Goal: Task Accomplishment & Management: Use online tool/utility

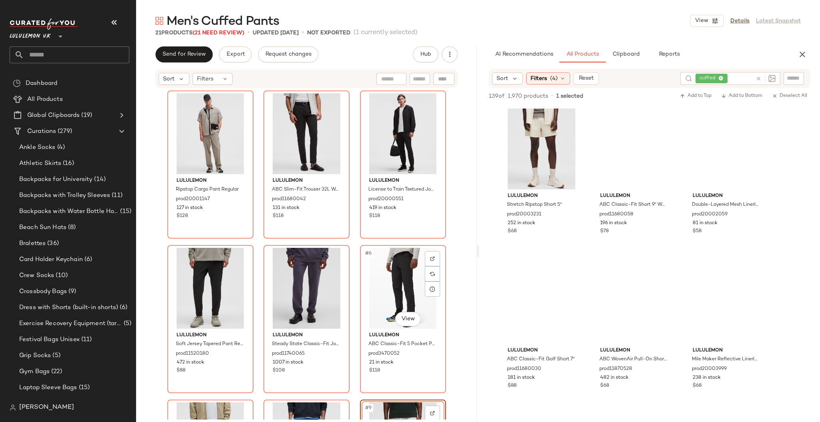
scroll to position [7617, 0]
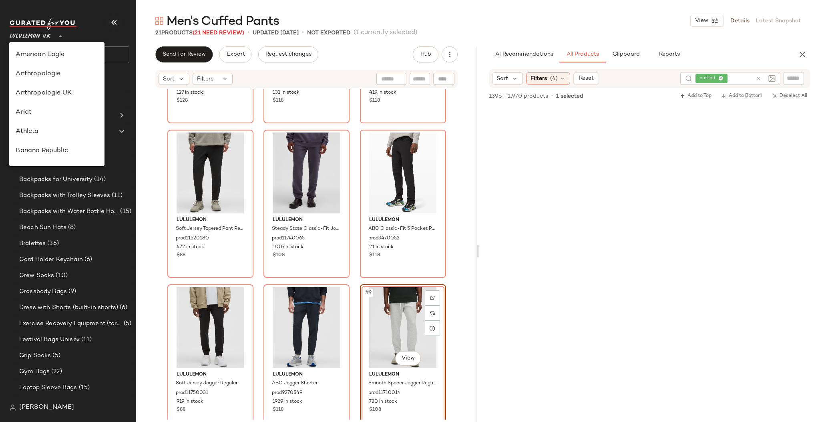
click at [27, 34] on span "Lululemon UK" at bounding box center [30, 34] width 41 height 14
type input "**"
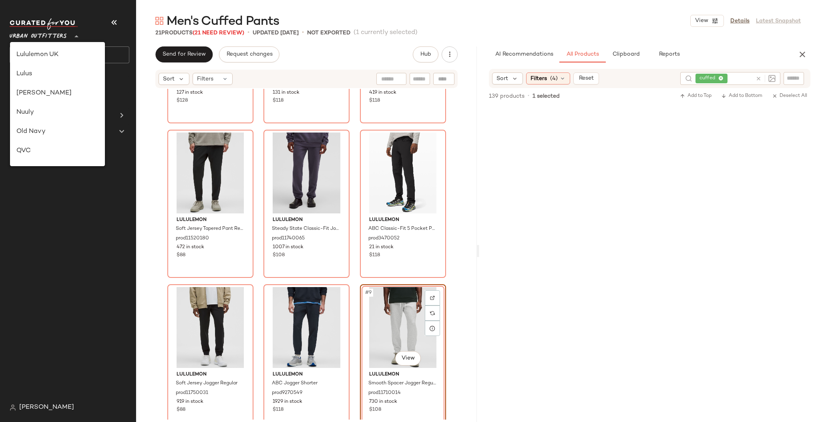
scroll to position [412, 0]
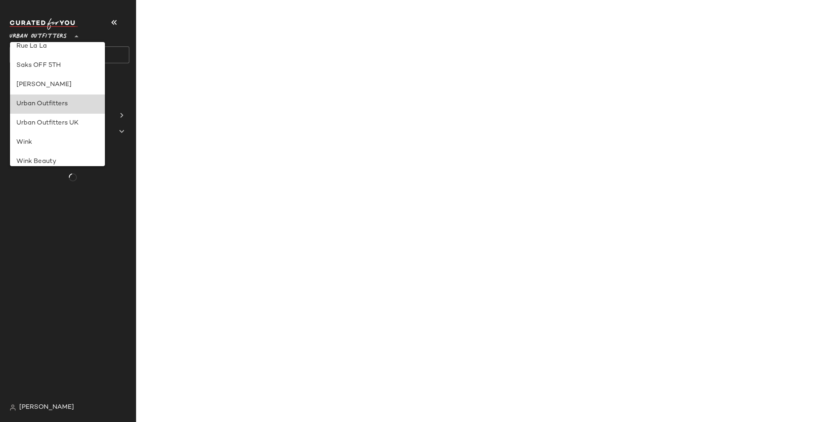
click at [74, 107] on div "Urban Outfitters" at bounding box center [57, 104] width 82 height 10
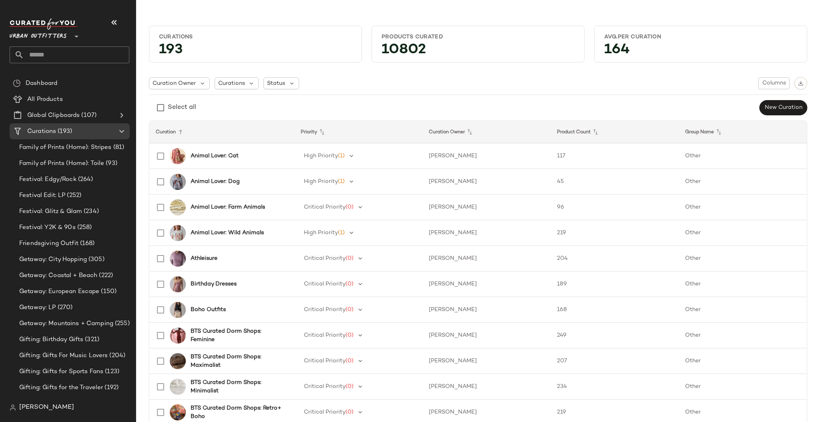
click at [93, 52] on input "text" at bounding box center [76, 54] width 105 height 17
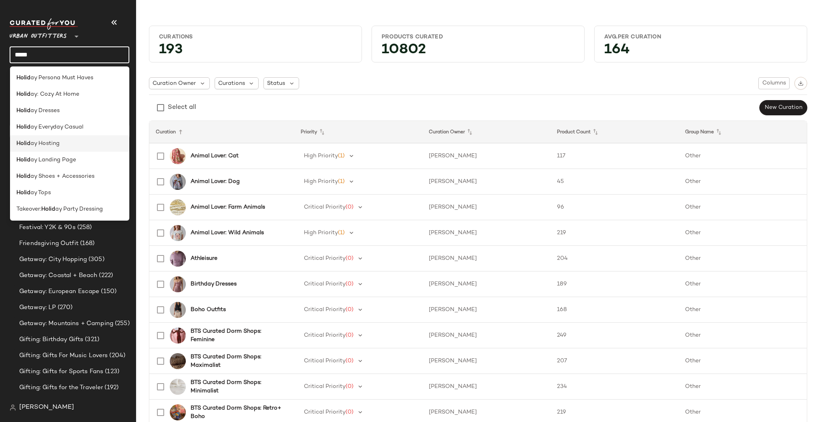
type input "*****"
click at [67, 145] on div "Holid ay Hosting" at bounding box center [69, 143] width 107 height 8
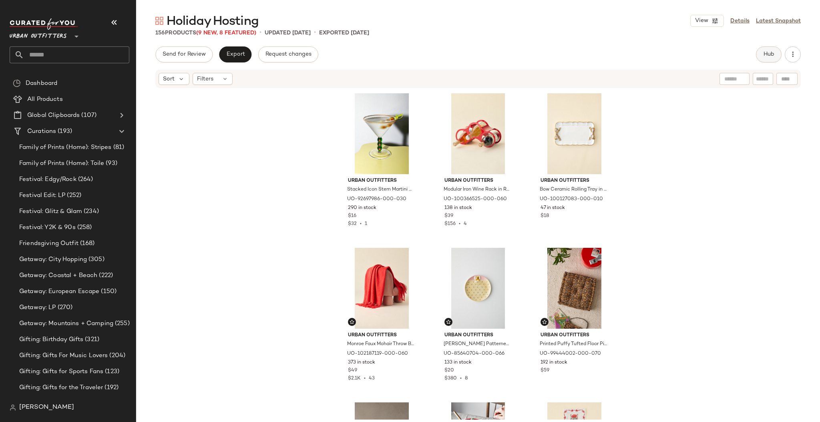
click at [771, 50] on button "Hub" at bounding box center [769, 54] width 26 height 16
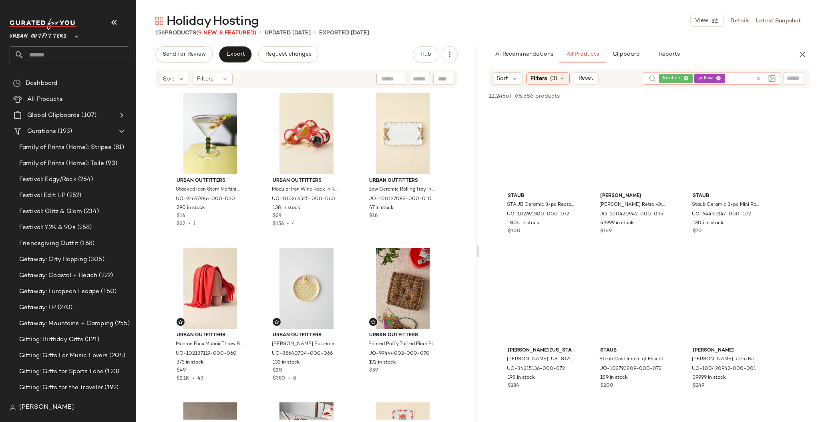
click at [761, 79] on icon at bounding box center [758, 79] width 6 height 6
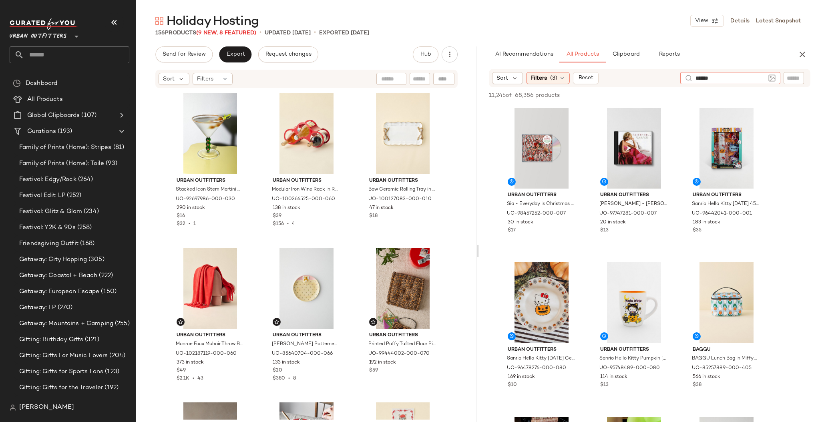
type input "*******"
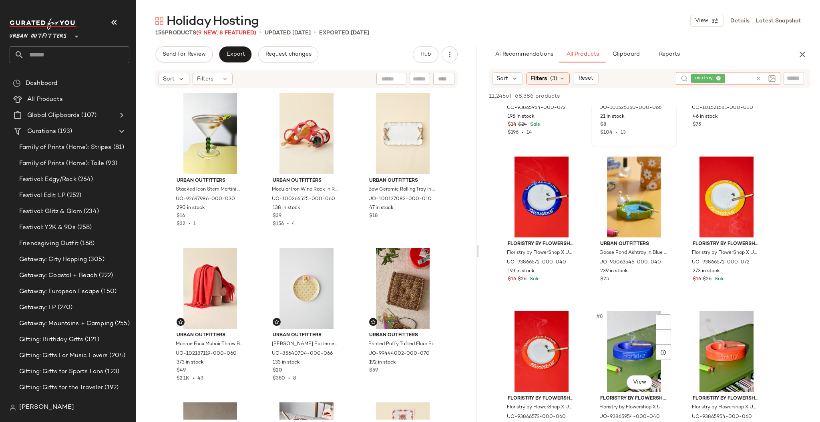
scroll to position [320, 0]
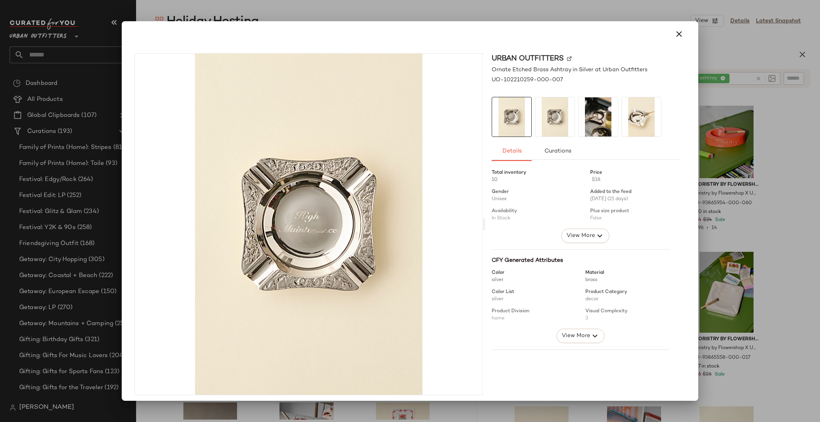
click at [797, 237] on div at bounding box center [410, 211] width 820 height 422
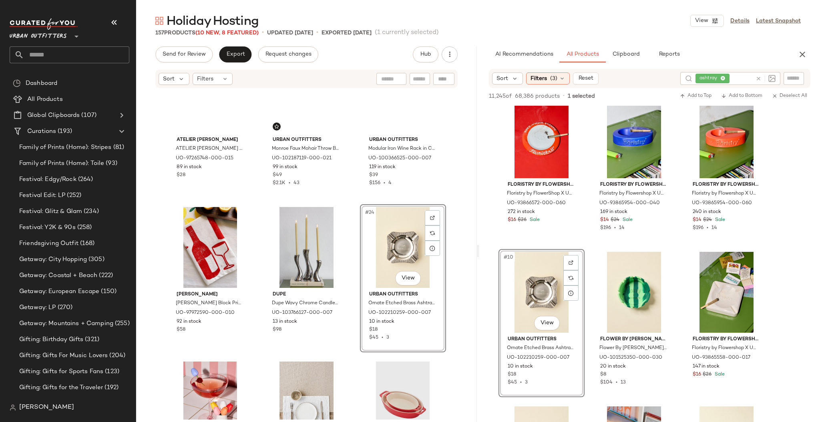
scroll to position [967, 0]
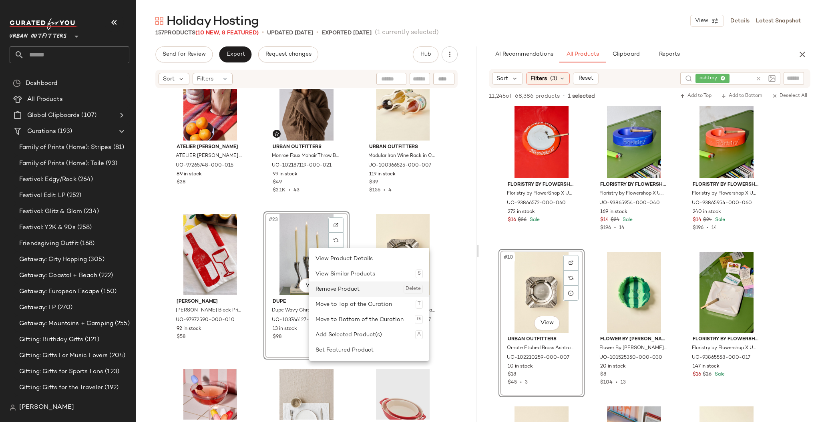
click at [333, 286] on div "Remove Product Delete" at bounding box center [368, 288] width 107 height 15
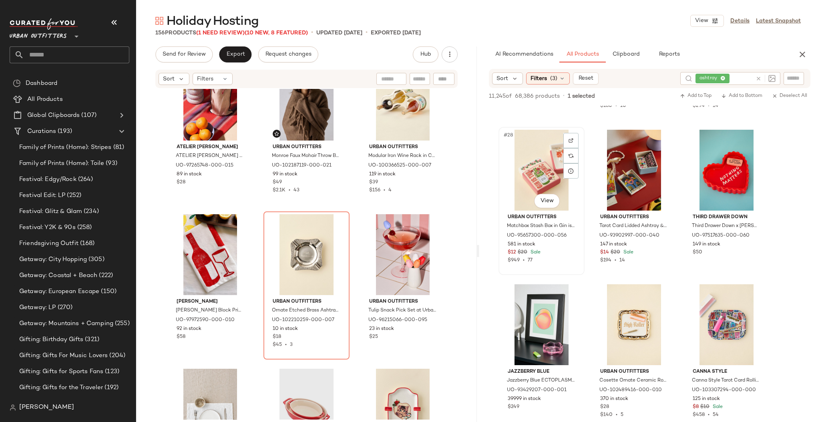
scroll to position [1387, 0]
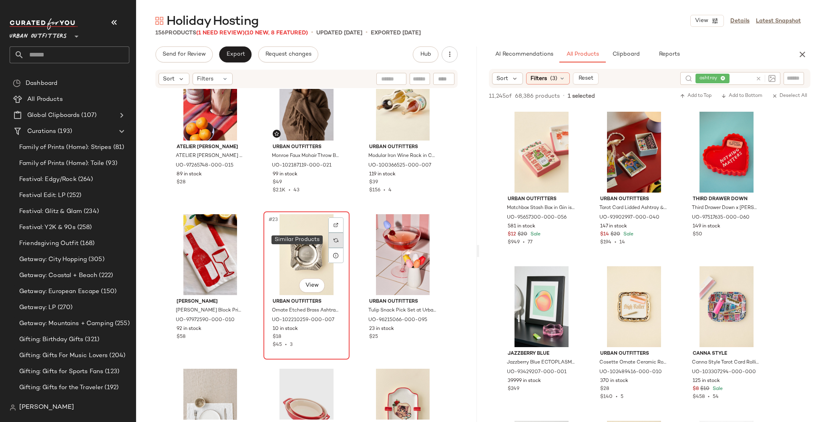
click at [334, 239] on img at bounding box center [335, 240] width 5 height 5
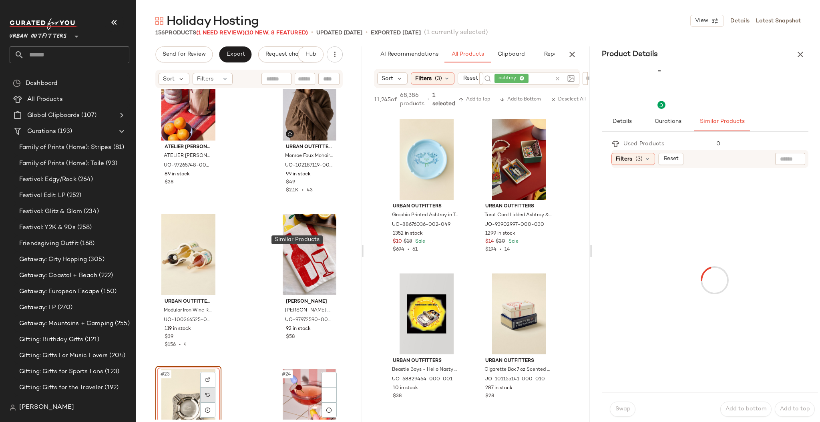
scroll to position [2005, 0]
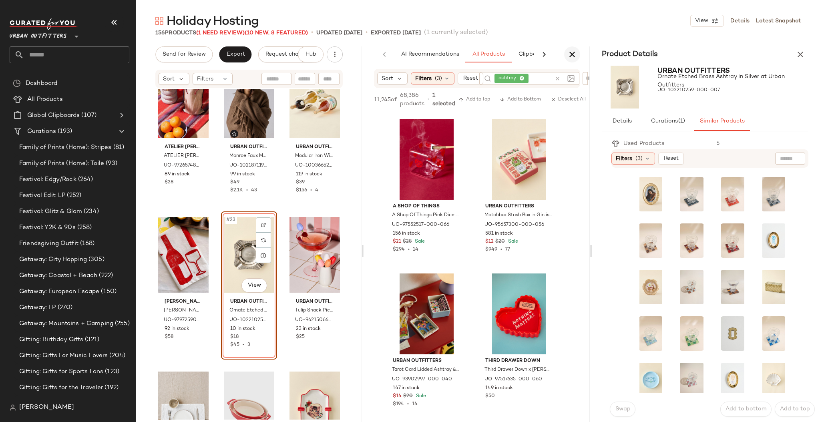
click at [573, 50] on icon "button" at bounding box center [572, 55] width 10 height 10
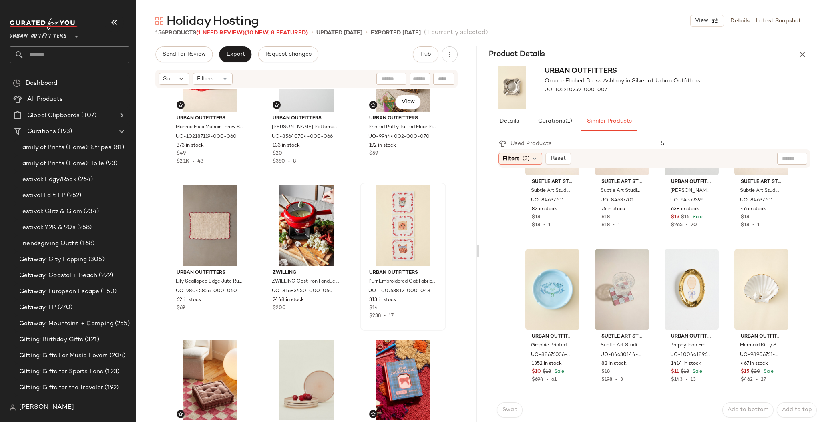
scroll to position [0, 0]
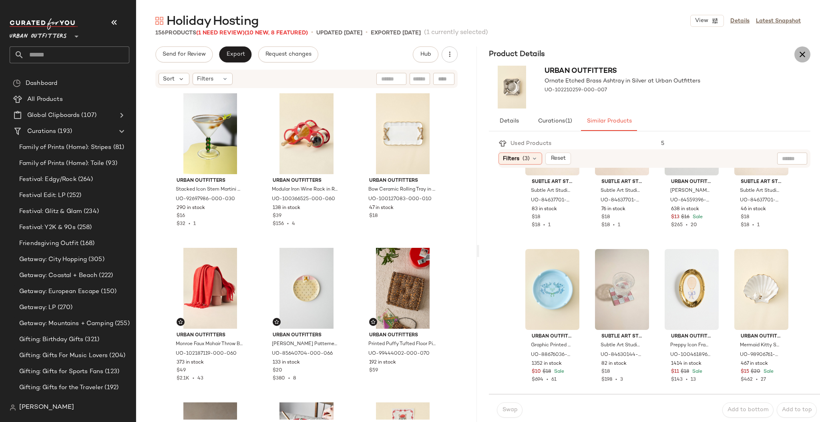
click at [805, 51] on icon "button" at bounding box center [802, 55] width 10 height 10
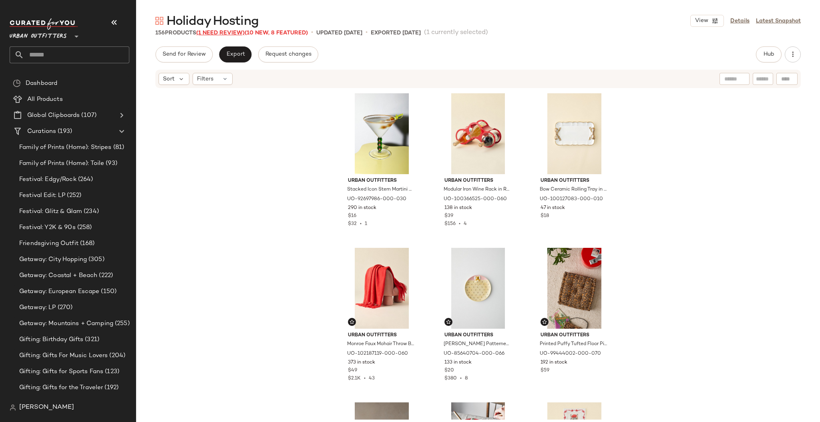
click at [236, 32] on span "(1 Need Review)" at bounding box center [220, 33] width 48 height 6
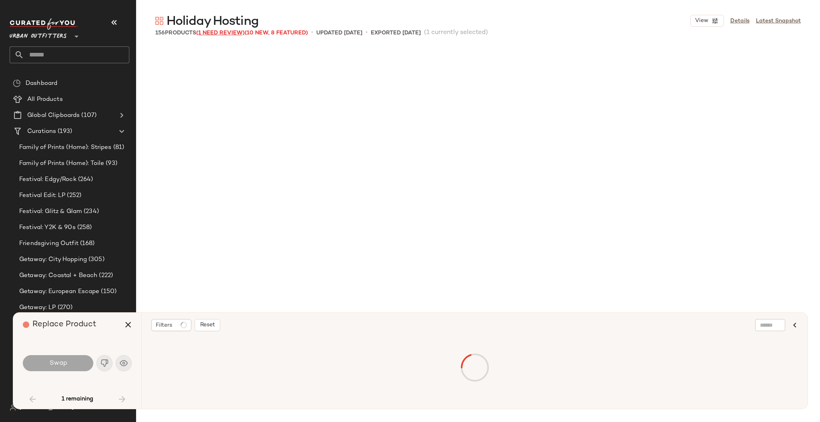
scroll to position [927, 0]
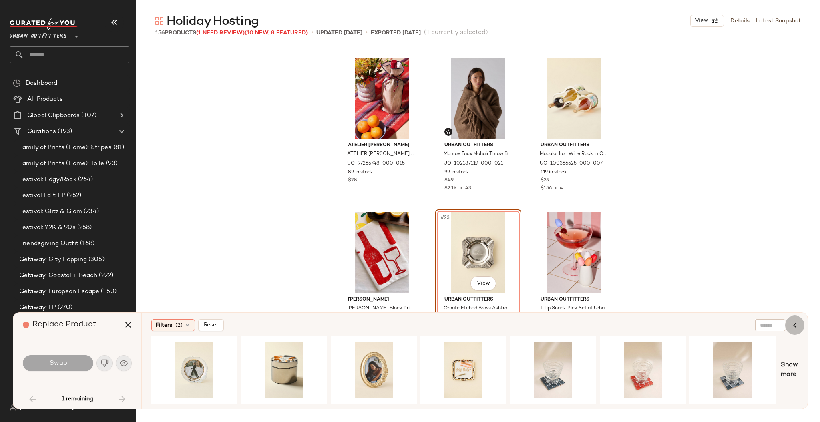
click at [793, 325] on icon "button" at bounding box center [795, 325] width 10 height 10
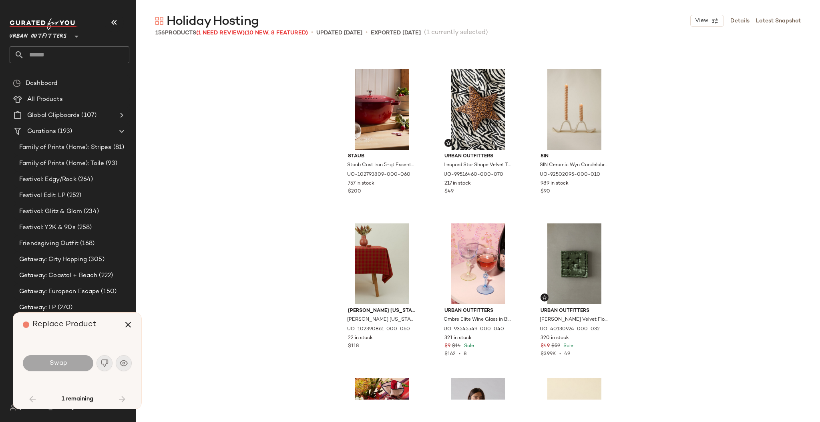
scroll to position [180, 0]
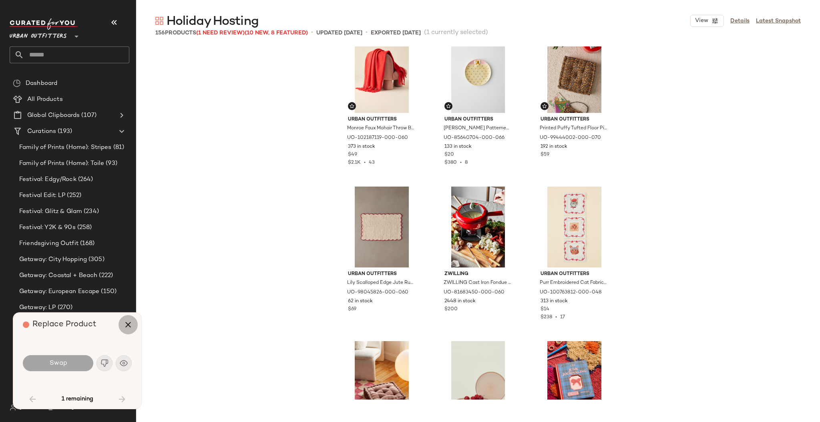
click at [125, 320] on icon "button" at bounding box center [128, 325] width 10 height 10
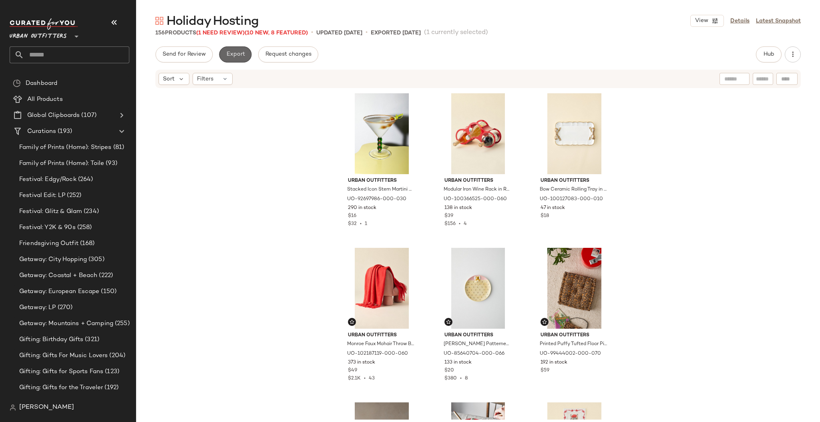
click at [241, 61] on button "Export" at bounding box center [235, 54] width 32 height 16
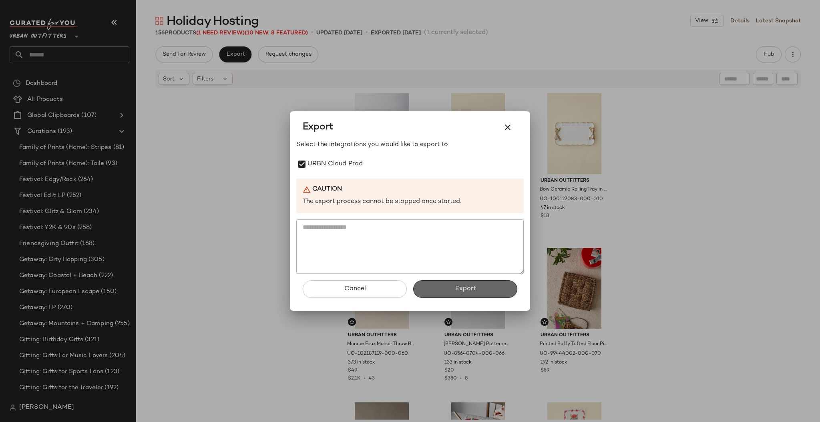
click at [467, 294] on button "Export" at bounding box center [465, 289] width 104 height 18
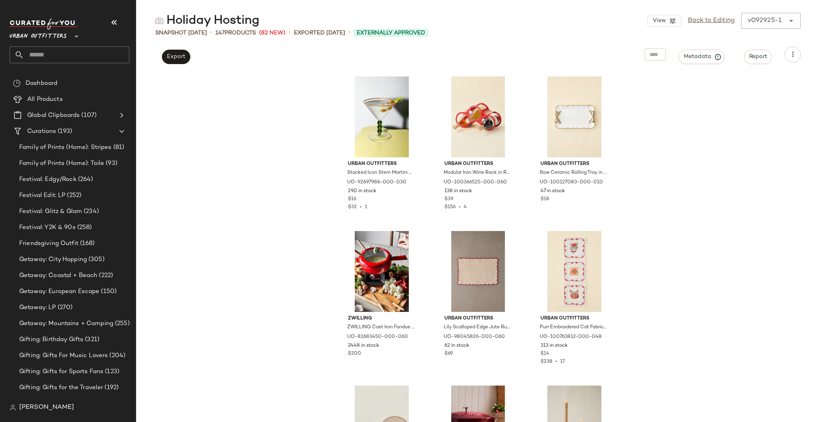
click at [92, 62] on input "text" at bounding box center [76, 54] width 105 height 17
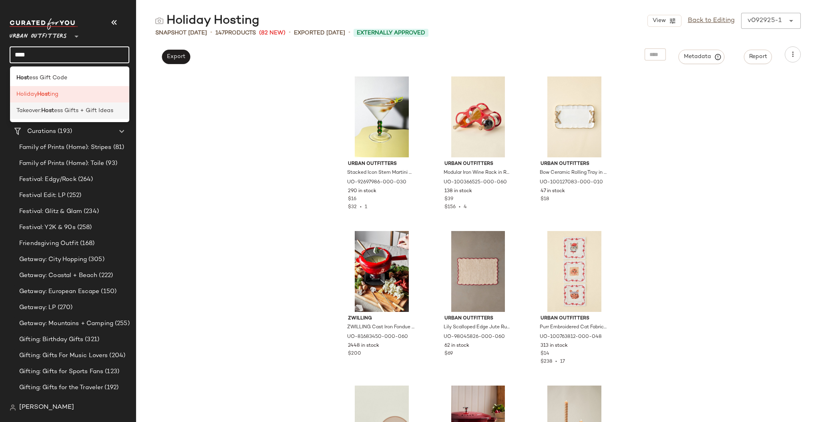
type input "****"
click at [100, 111] on span "ess Gifts + Gift Ideas" at bounding box center [83, 110] width 59 height 8
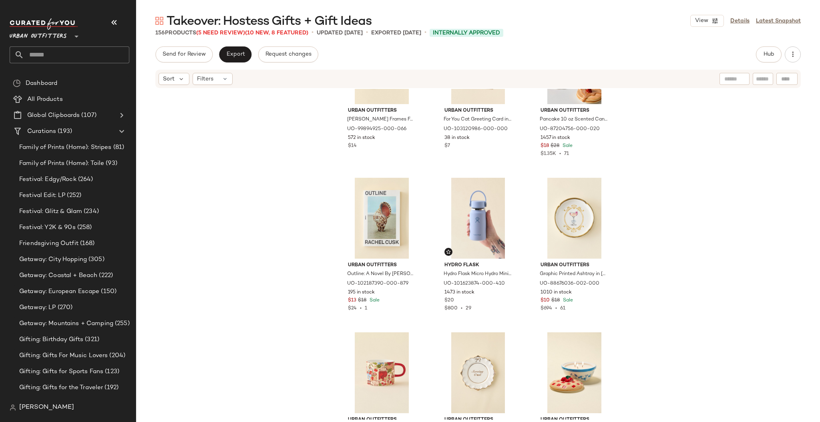
scroll to position [647, 0]
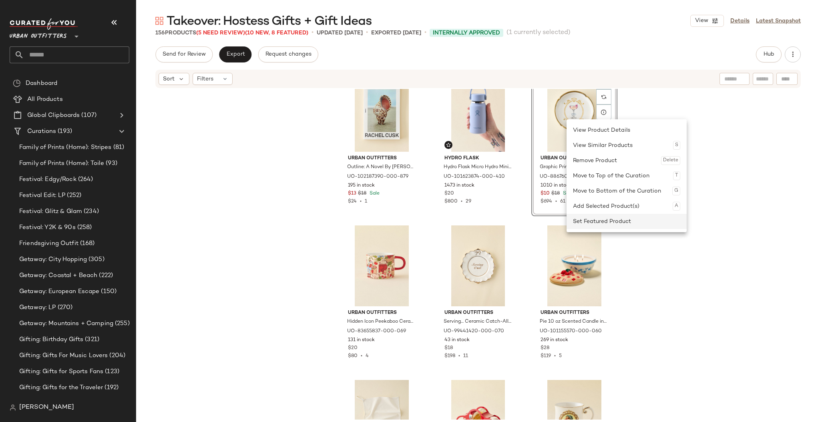
click at [612, 218] on div "Set Featured Product" at bounding box center [626, 221] width 107 height 15
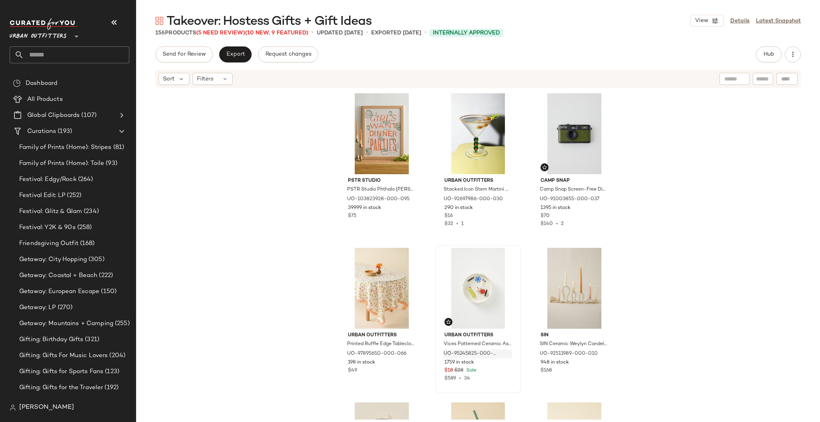
scroll to position [106, 0]
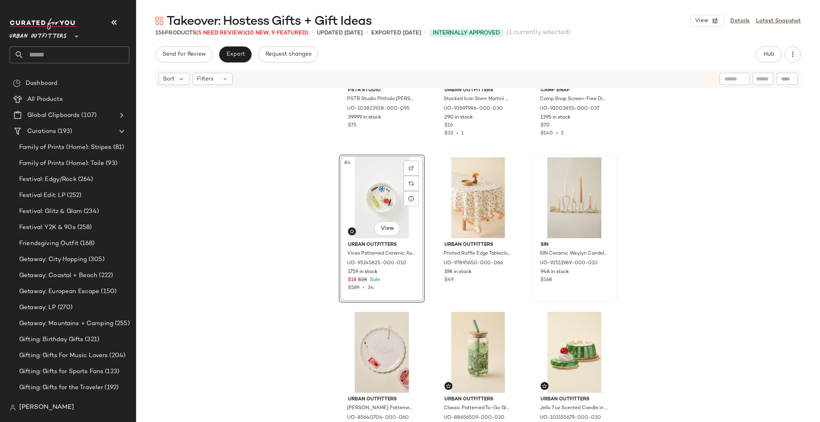
scroll to position [106, 0]
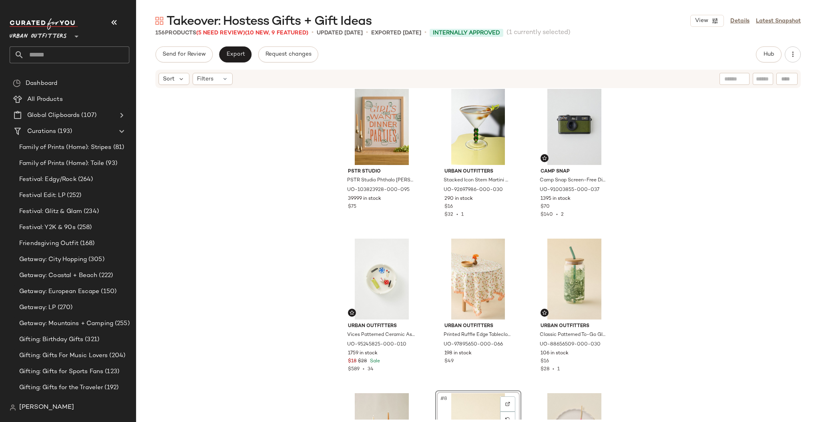
click at [674, 255] on div "PSTR Studio PSTR Studio Phthalo [PERSON_NAME] Girls Want Dinner Parties Art Pri…" at bounding box center [478, 254] width 684 height 331
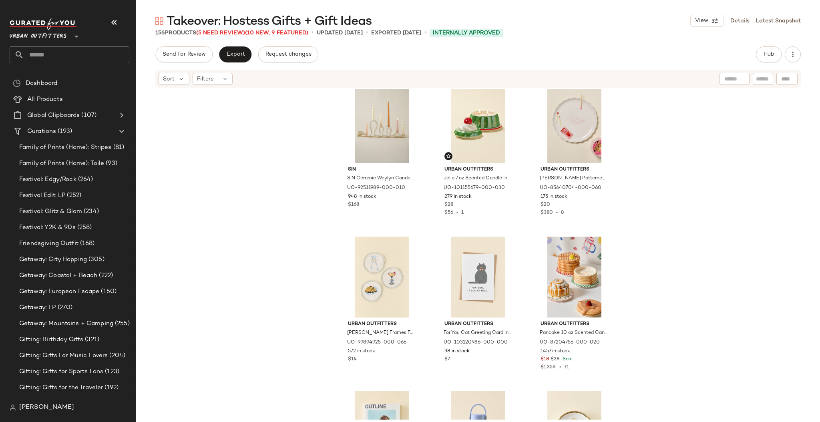
scroll to position [433, 0]
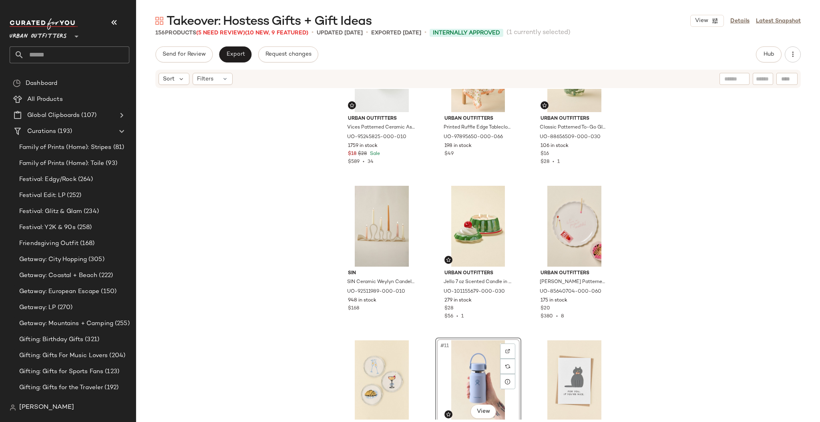
scroll to position [220, 0]
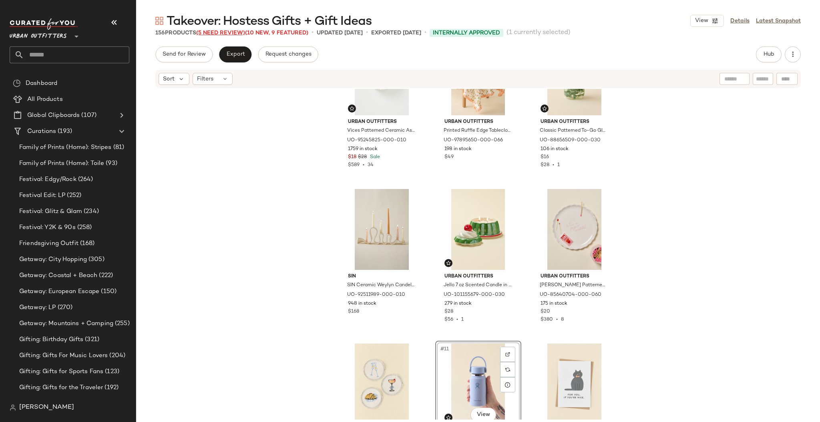
click at [233, 34] on span "(5 Need Review)" at bounding box center [220, 33] width 49 height 6
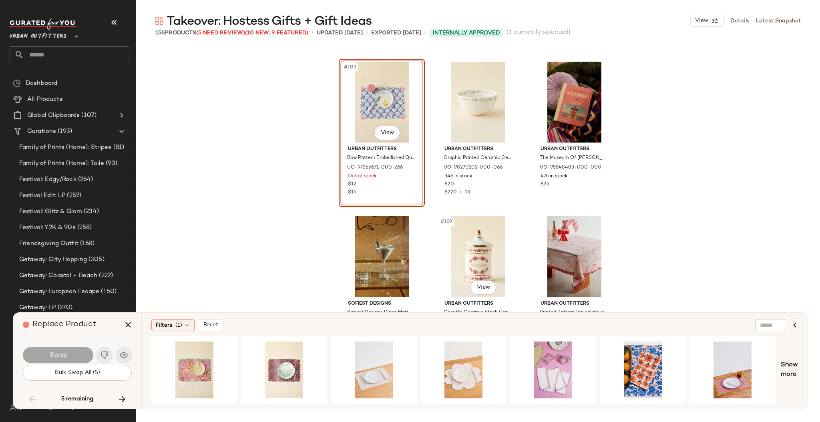
scroll to position [5312, 0]
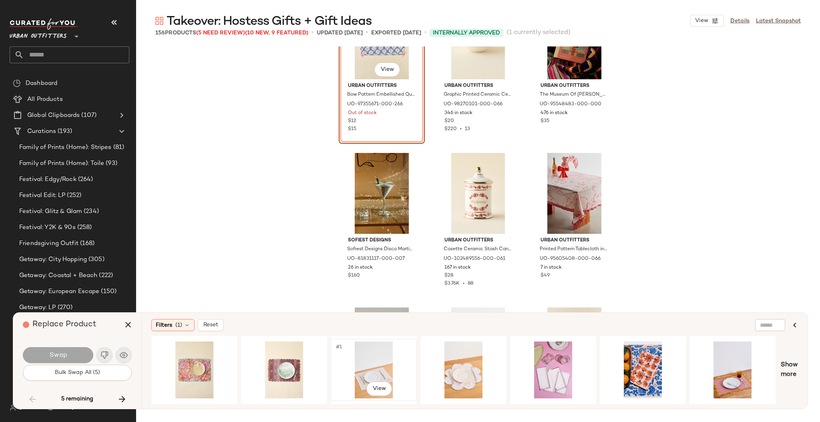
click at [340, 365] on div "#1 View" at bounding box center [373, 369] width 80 height 57
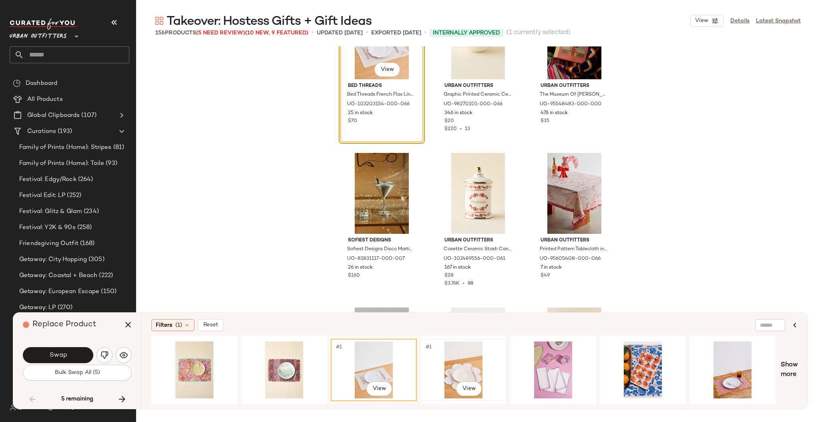
click at [429, 355] on div "#1 View" at bounding box center [463, 369] width 80 height 57
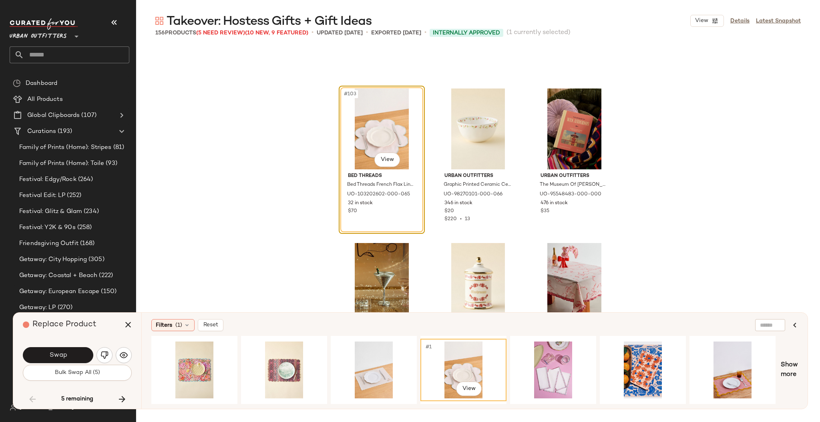
scroll to position [5205, 0]
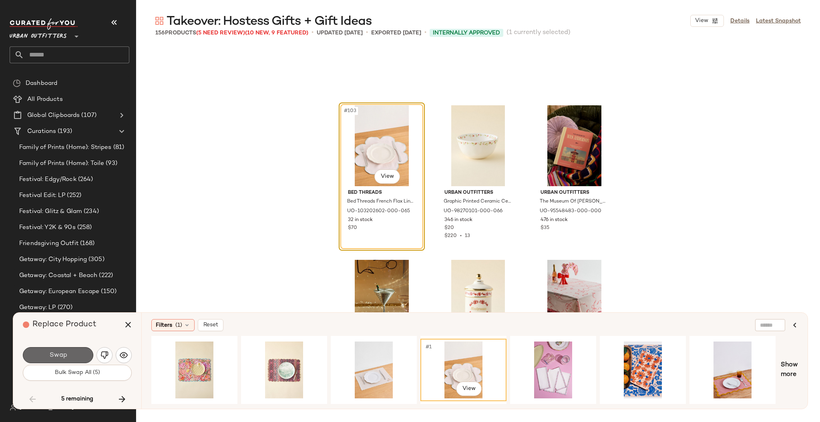
click at [79, 356] on button "Swap" at bounding box center [58, 355] width 70 height 16
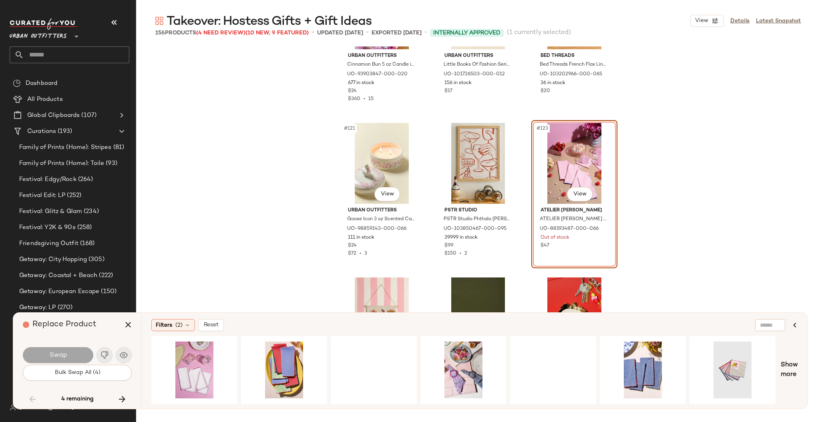
scroll to position [6132, 0]
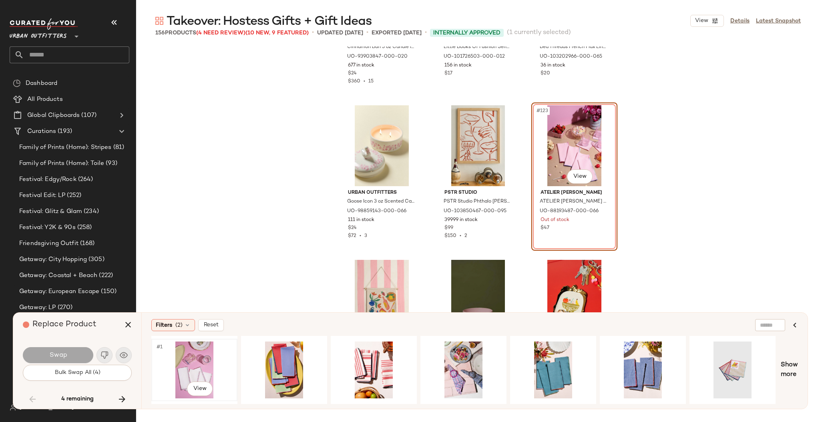
click at [201, 348] on div "#1 View" at bounding box center [194, 369] width 80 height 57
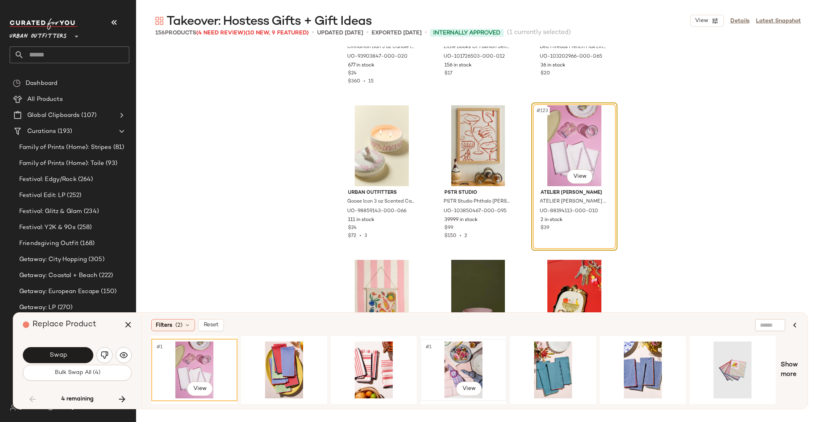
click at [447, 362] on div "#1 View" at bounding box center [463, 369] width 80 height 57
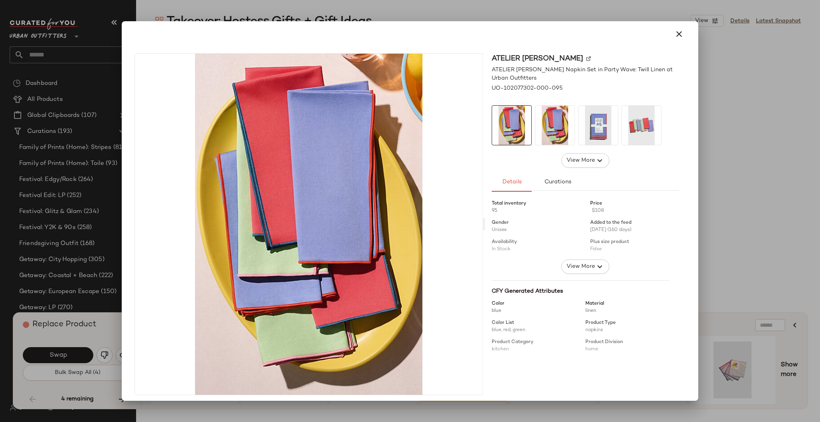
click at [740, 153] on div at bounding box center [410, 211] width 820 height 422
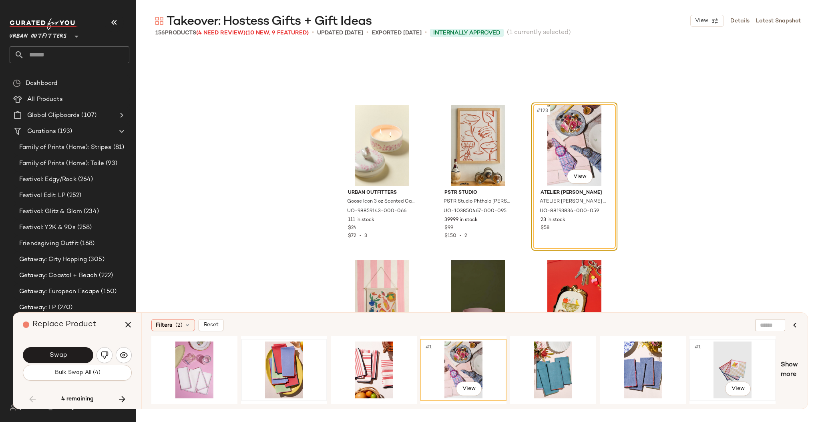
click at [722, 364] on div "#1 View" at bounding box center [732, 369] width 80 height 57
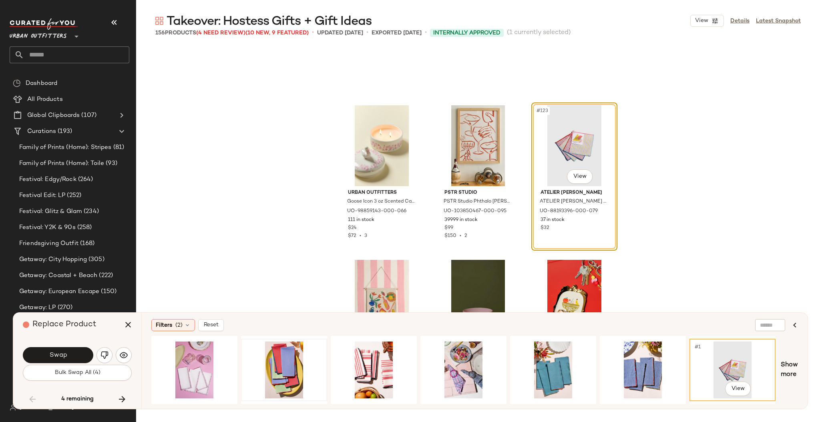
click at [568, 184] on div "#123 View" at bounding box center [574, 145] width 80 height 81
click at [574, 180] on body "Urban Outfitters ** Dashboard All Products Global Clipboards (107) Curations (1…" at bounding box center [410, 211] width 820 height 422
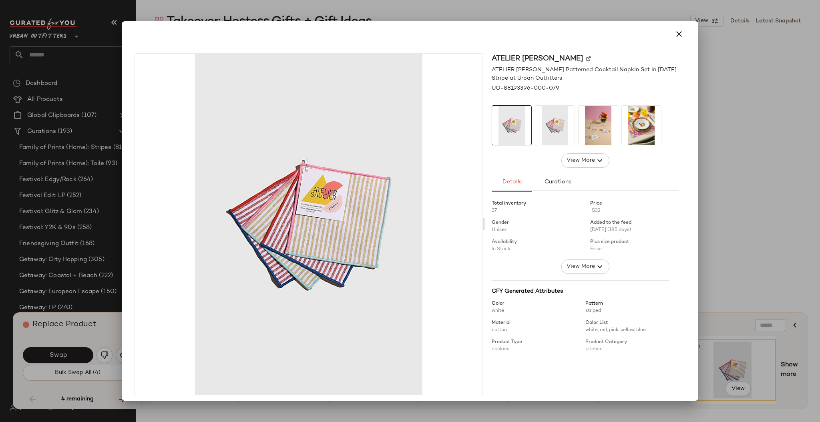
click at [704, 207] on div at bounding box center [410, 211] width 820 height 422
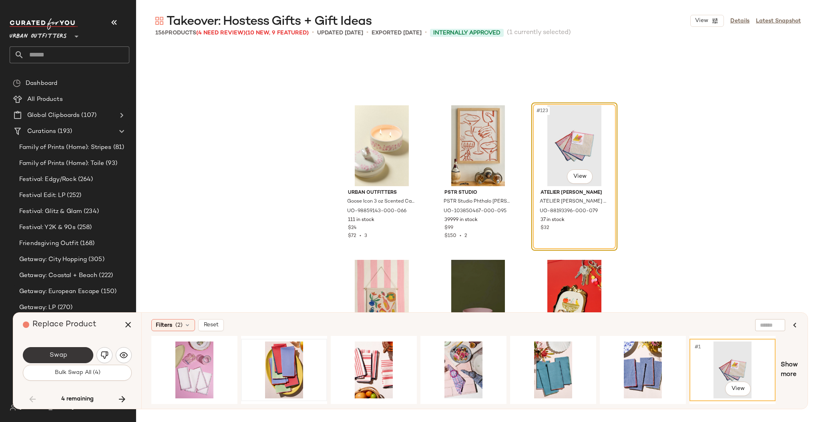
click at [52, 356] on span "Swap" at bounding box center [58, 355] width 18 height 8
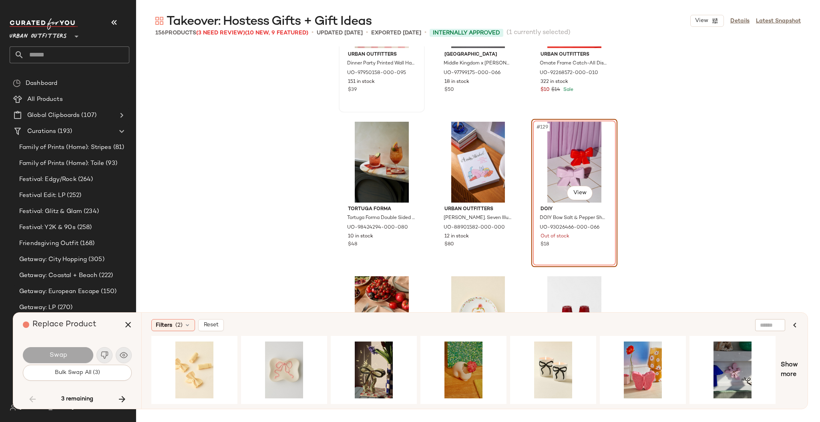
scroll to position [6441, 0]
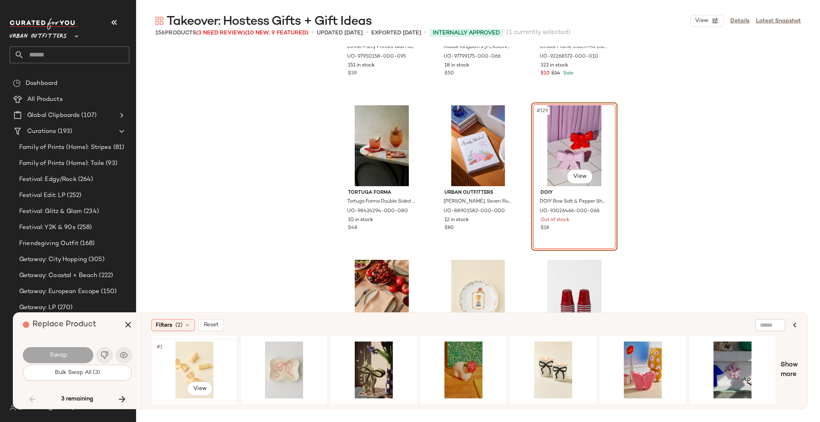
click at [186, 359] on div "#1 View" at bounding box center [194, 369] width 80 height 57
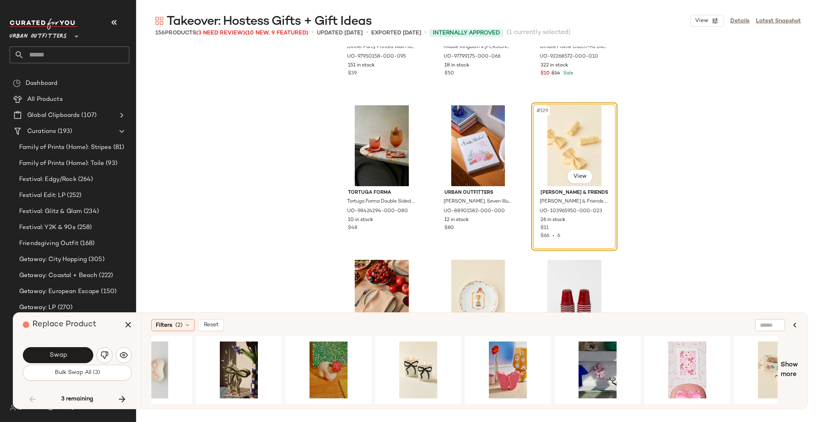
scroll to position [0, 122]
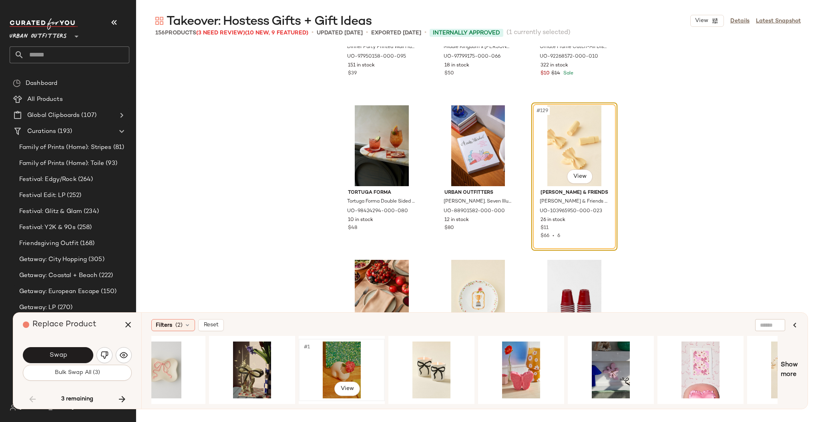
click at [343, 361] on div "#1 View" at bounding box center [341, 369] width 80 height 57
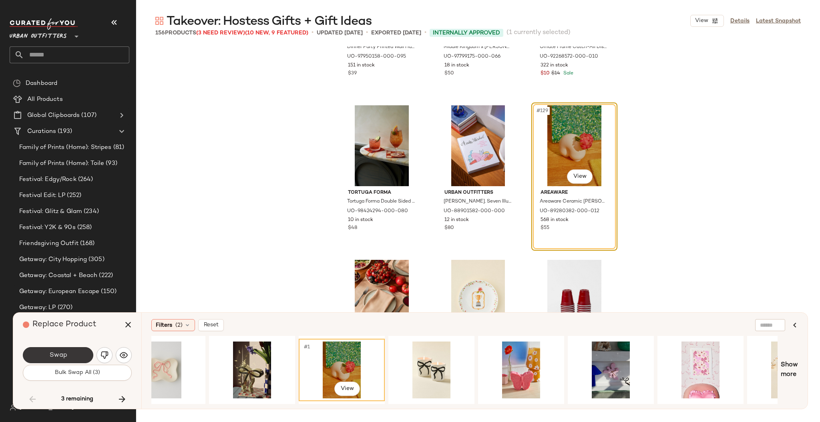
click at [87, 349] on button "Swap" at bounding box center [58, 355] width 70 height 16
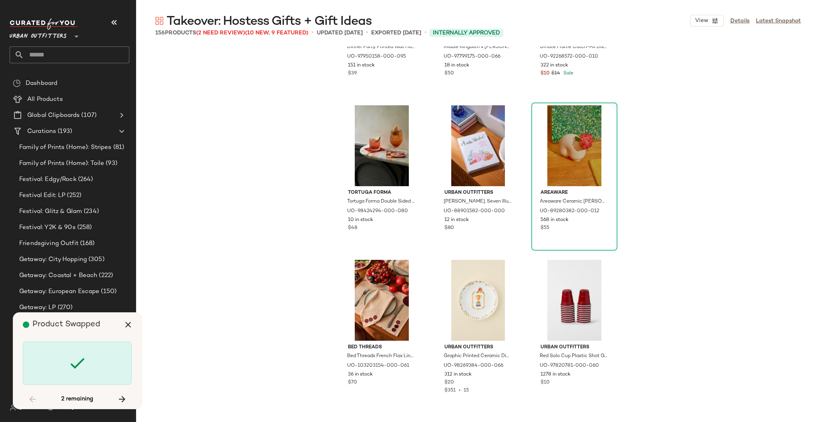
scroll to position [7681, 0]
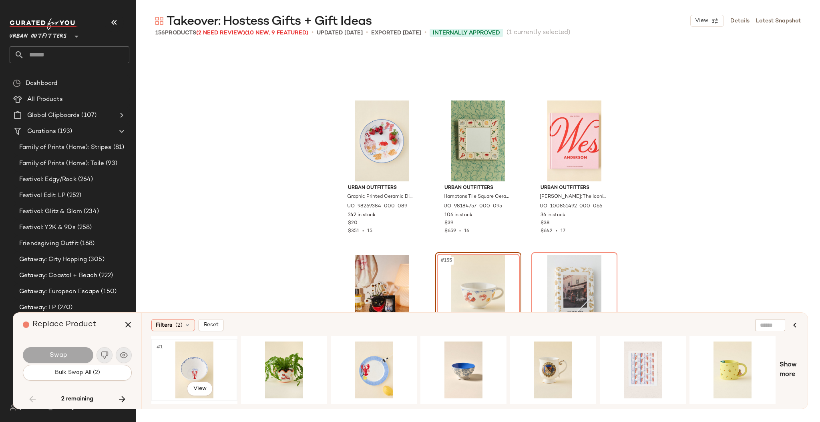
click at [201, 368] on div "#1 View" at bounding box center [194, 369] width 80 height 57
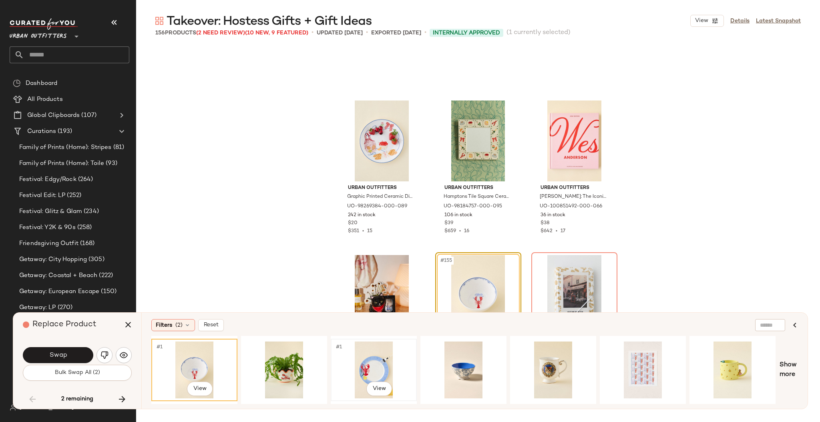
click at [363, 351] on div "#1 View" at bounding box center [373, 369] width 80 height 57
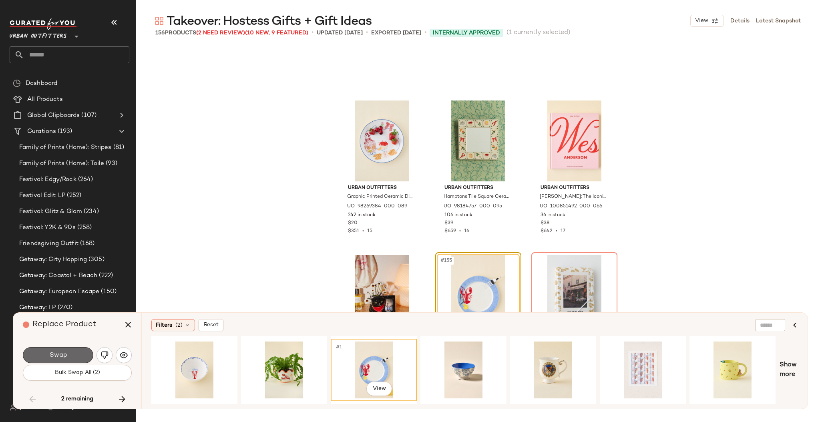
click at [59, 353] on span "Swap" at bounding box center [58, 355] width 18 height 8
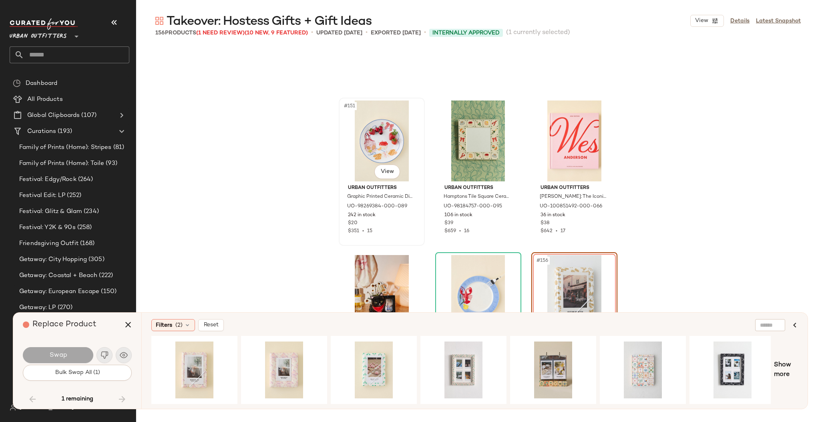
click at [391, 145] on div "#151 View" at bounding box center [381, 140] width 80 height 81
click at [382, 373] on div "#1 View" at bounding box center [373, 369] width 80 height 57
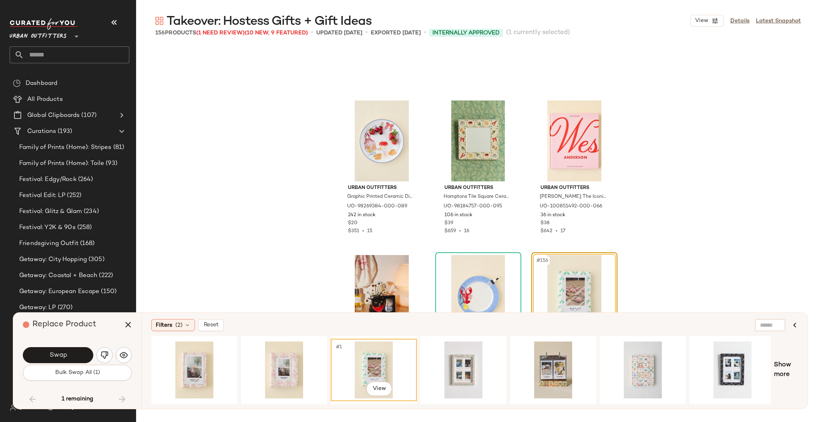
click at [333, 370] on div "#1 View" at bounding box center [373, 369] width 80 height 57
click at [307, 365] on div "#1 View" at bounding box center [284, 369] width 80 height 57
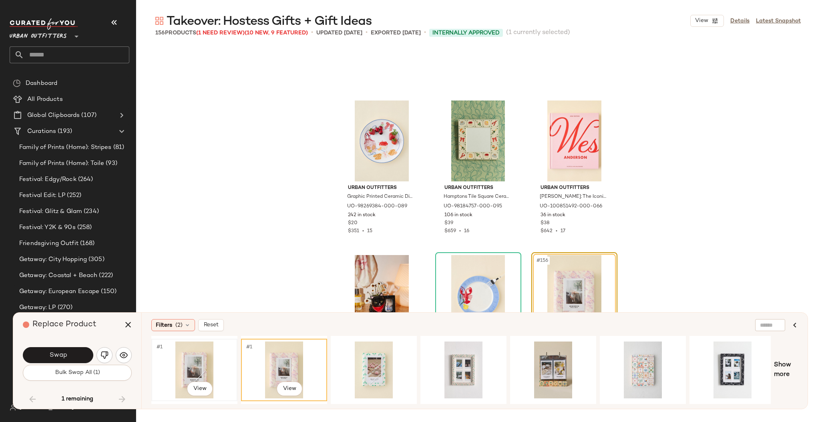
click at [211, 355] on div "#1 View" at bounding box center [194, 369] width 80 height 57
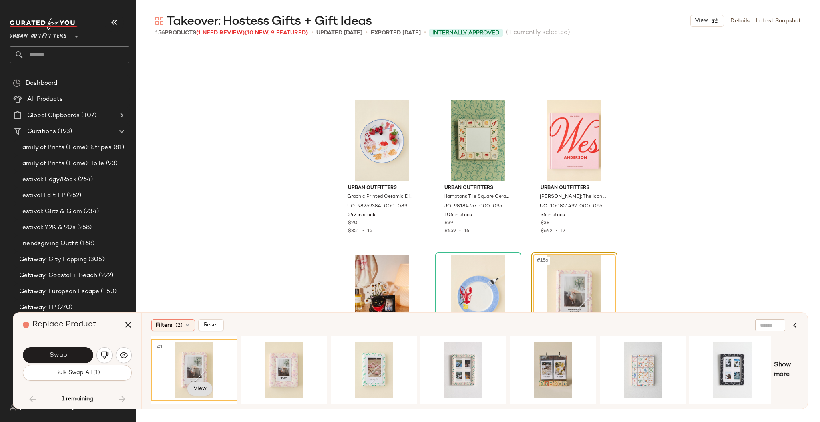
click at [209, 387] on body "Urban Outfitters ** Dashboard All Products Global Clipboards (107) Curations (1…" at bounding box center [410, 211] width 820 height 422
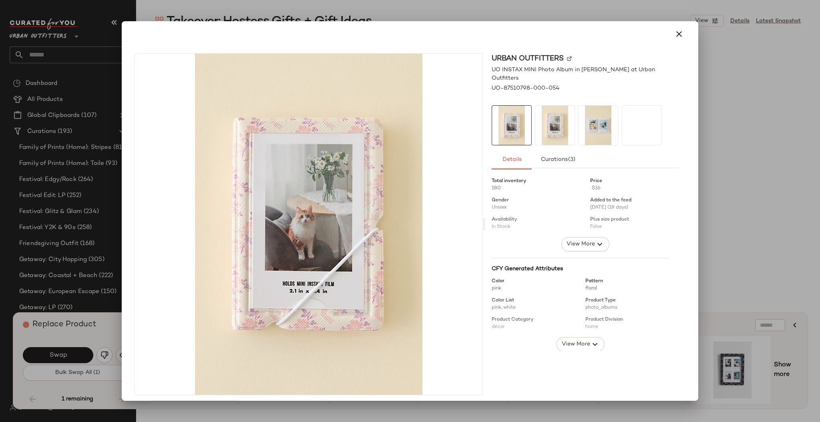
click at [714, 188] on div at bounding box center [410, 211] width 820 height 422
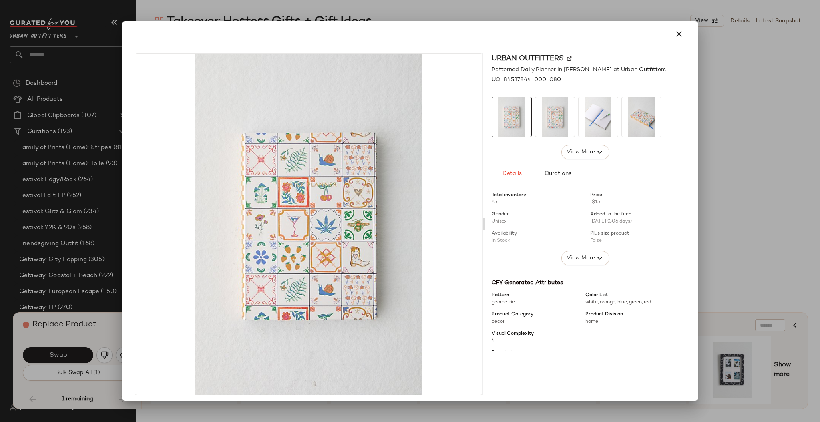
click at [744, 213] on div at bounding box center [410, 211] width 820 height 422
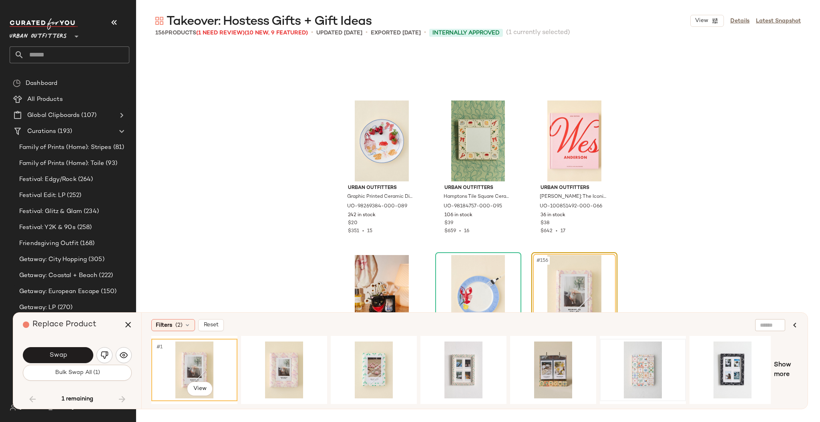
click at [577, 399] on div at bounding box center [553, 370] width 86 height 68
drag, startPoint x: 577, startPoint y: 405, endPoint x: 580, endPoint y: 402, distance: 4.6
click at [584, 403] on div "Filters (2) Reset #1 View Show more" at bounding box center [474, 361] width 666 height 96
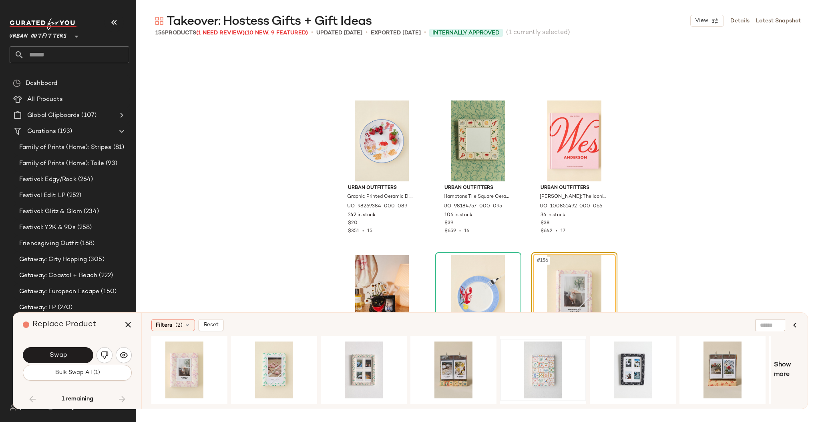
scroll to position [0, 273]
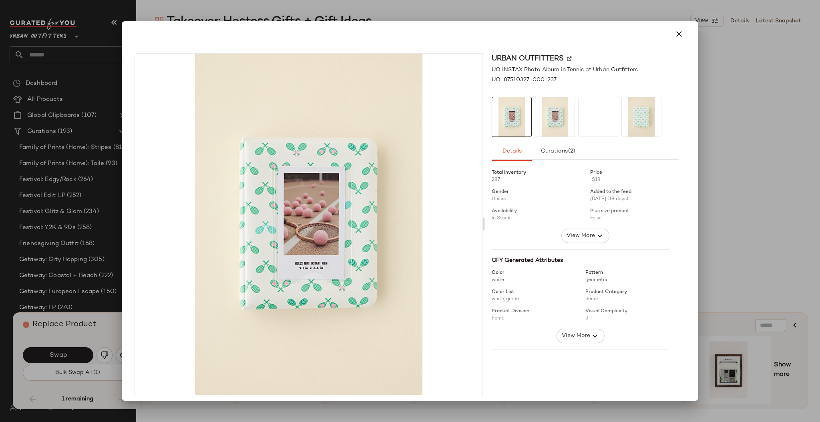
click at [743, 258] on div at bounding box center [410, 211] width 820 height 422
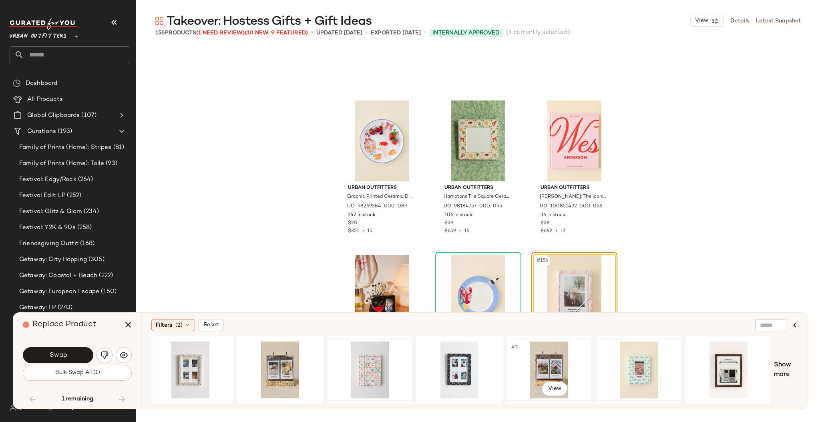
click at [545, 395] on div "#1 View" at bounding box center [549, 369] width 80 height 57
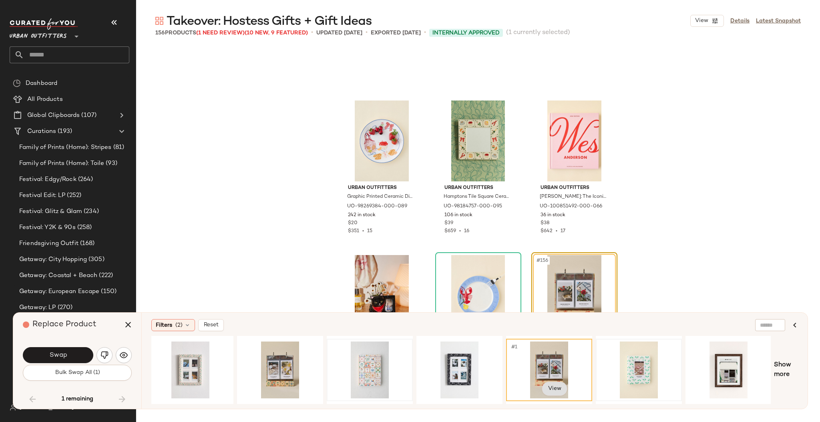
click at [553, 386] on body "Urban Outfitters ** Dashboard All Products Global Clipboards (107) Curations (1…" at bounding box center [410, 211] width 820 height 422
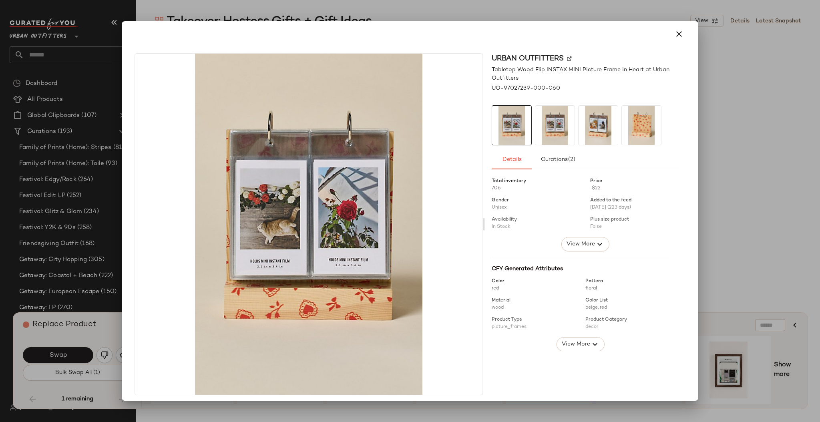
click at [730, 225] on div at bounding box center [410, 211] width 820 height 422
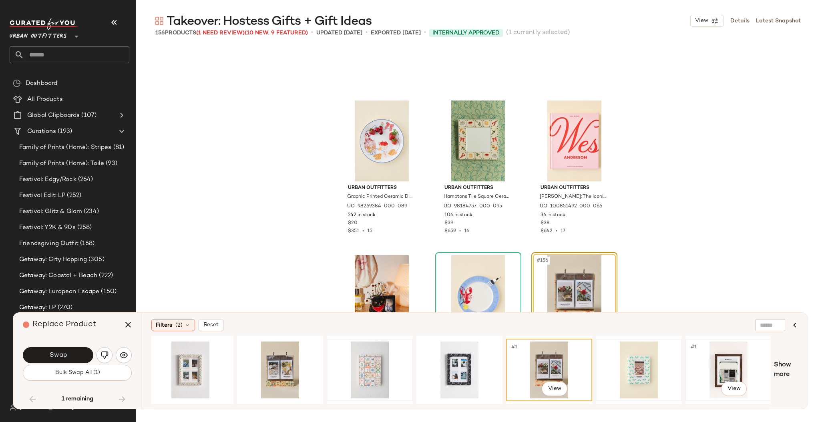
click at [764, 373] on div "#1 View" at bounding box center [728, 369] width 80 height 57
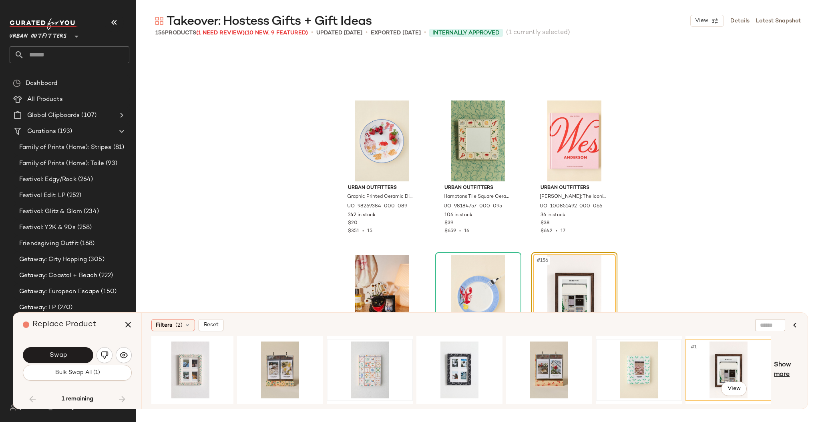
click at [775, 371] on span "Show more" at bounding box center [786, 369] width 24 height 19
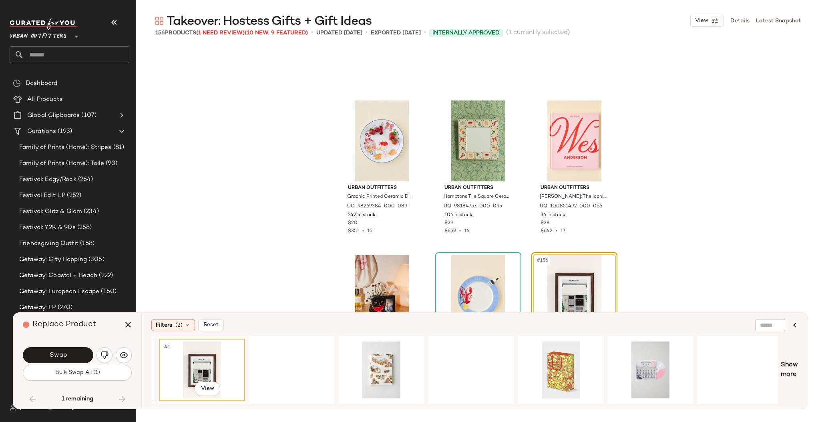
scroll to position [0, 800]
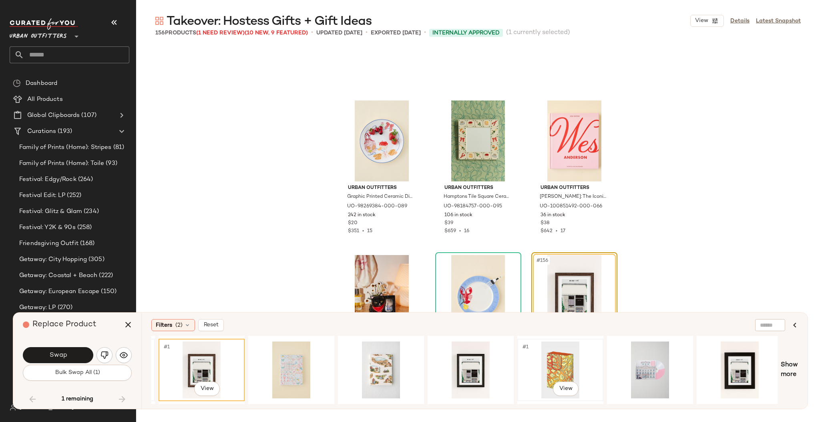
click at [572, 365] on div "#1 View" at bounding box center [560, 369] width 80 height 57
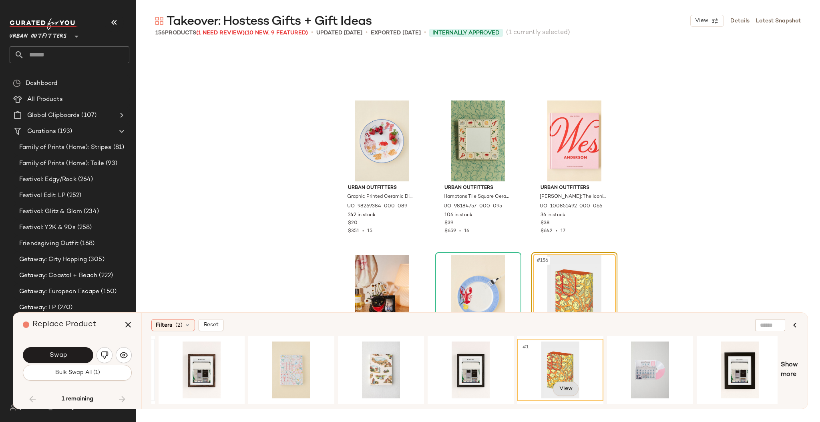
click at [565, 387] on body "Urban Outfitters ** Dashboard All Products Global Clipboards (107) Curations (1…" at bounding box center [410, 211] width 820 height 422
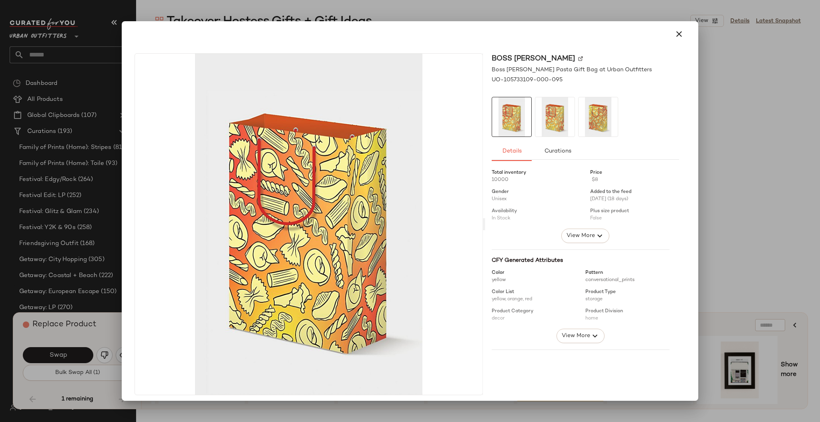
click at [746, 176] on div at bounding box center [410, 211] width 820 height 422
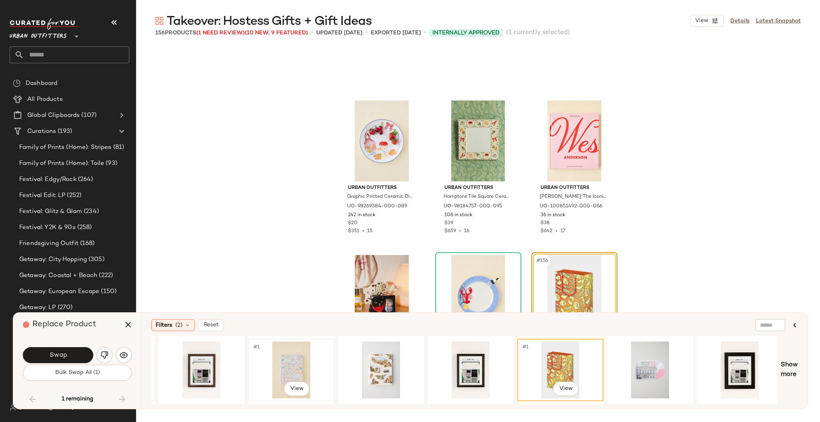
click at [285, 358] on div "#1 View" at bounding box center [291, 369] width 80 height 57
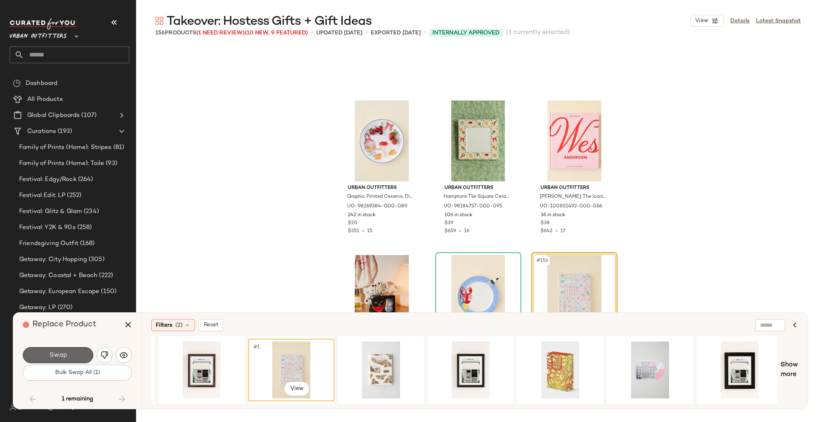
click at [74, 359] on button "Swap" at bounding box center [58, 355] width 70 height 16
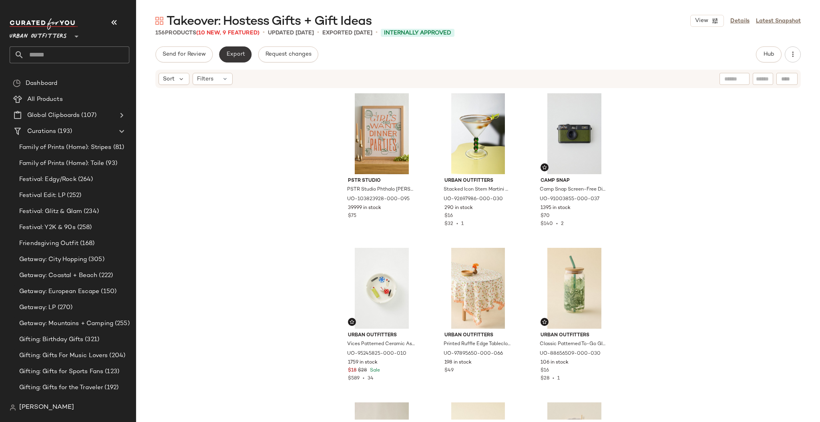
click at [241, 51] on span "Export" at bounding box center [235, 54] width 19 height 6
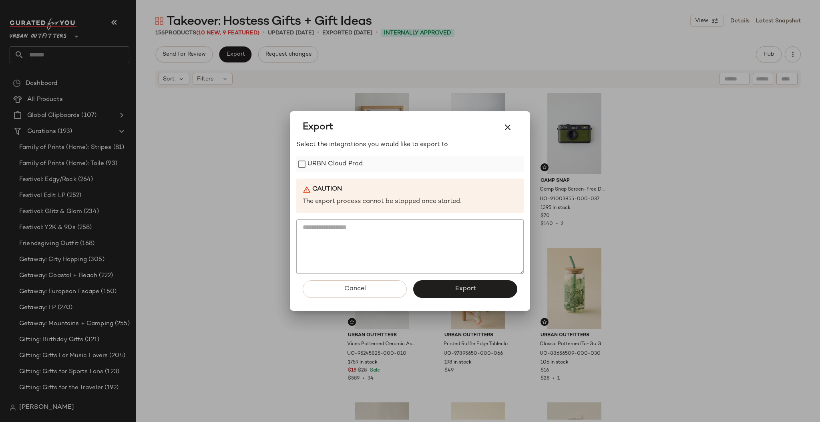
click at [349, 160] on label "URBN Cloud Prod" at bounding box center [334, 164] width 55 height 16
click at [435, 282] on button "Export" at bounding box center [465, 289] width 104 height 18
